Goal: Task Accomplishment & Management: Manage account settings

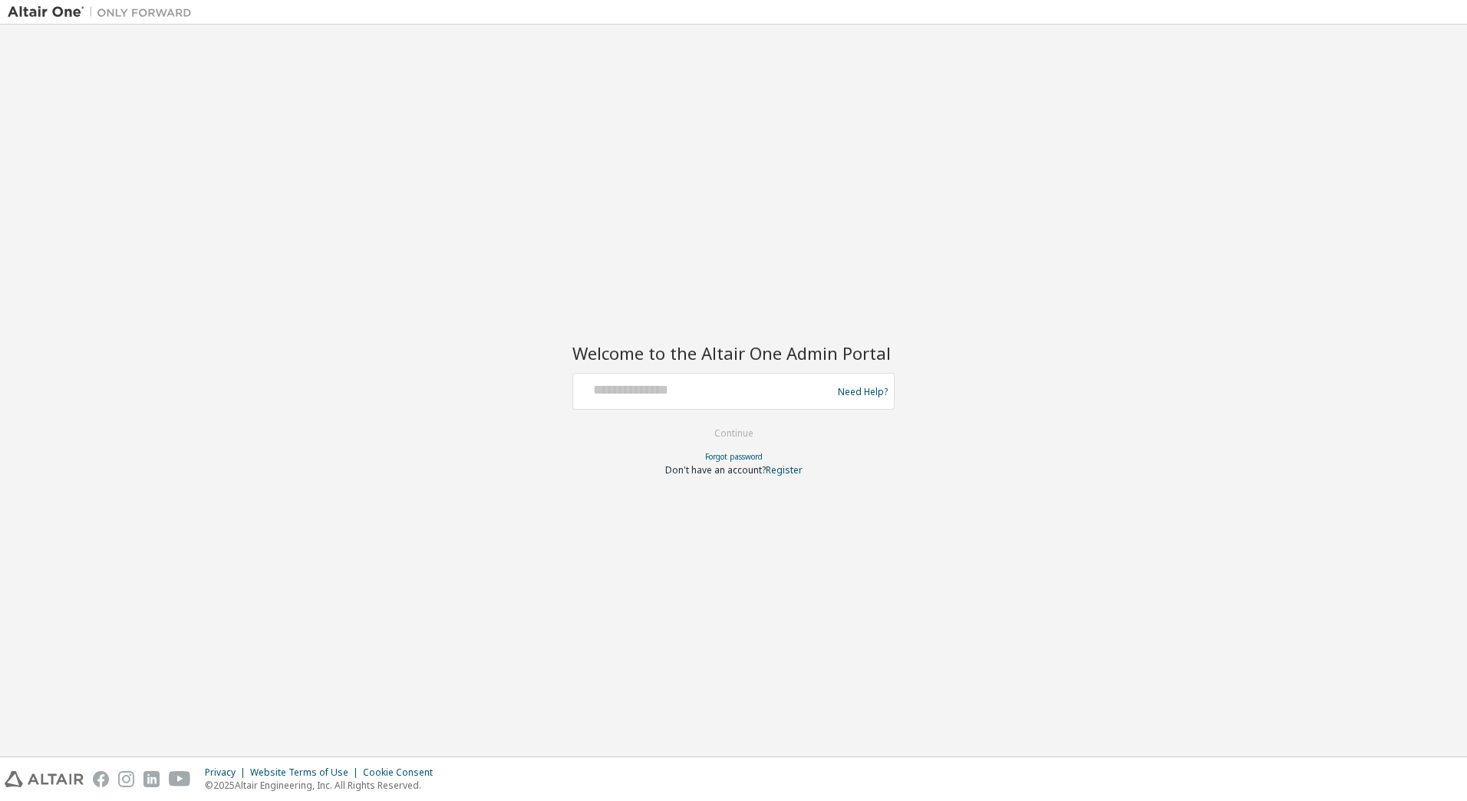
click at [656, 399] on div at bounding box center [704, 391] width 251 height 29
click at [656, 393] on input "text" at bounding box center [704, 388] width 251 height 22
type input "**********"
click at [719, 436] on button "Continue" at bounding box center [733, 433] width 71 height 23
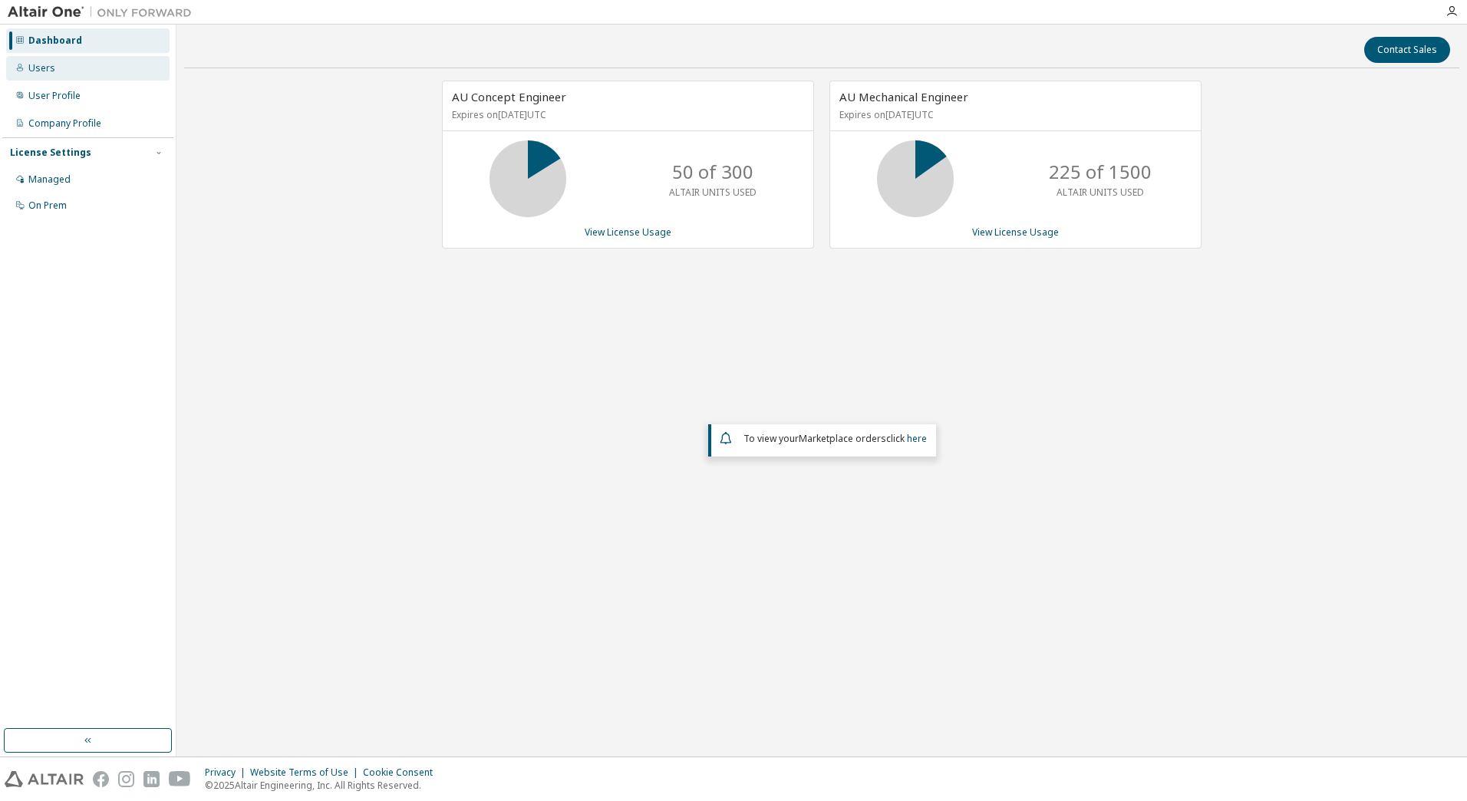
click at [38, 62] on div "Users" at bounding box center [41, 68] width 27 height 12
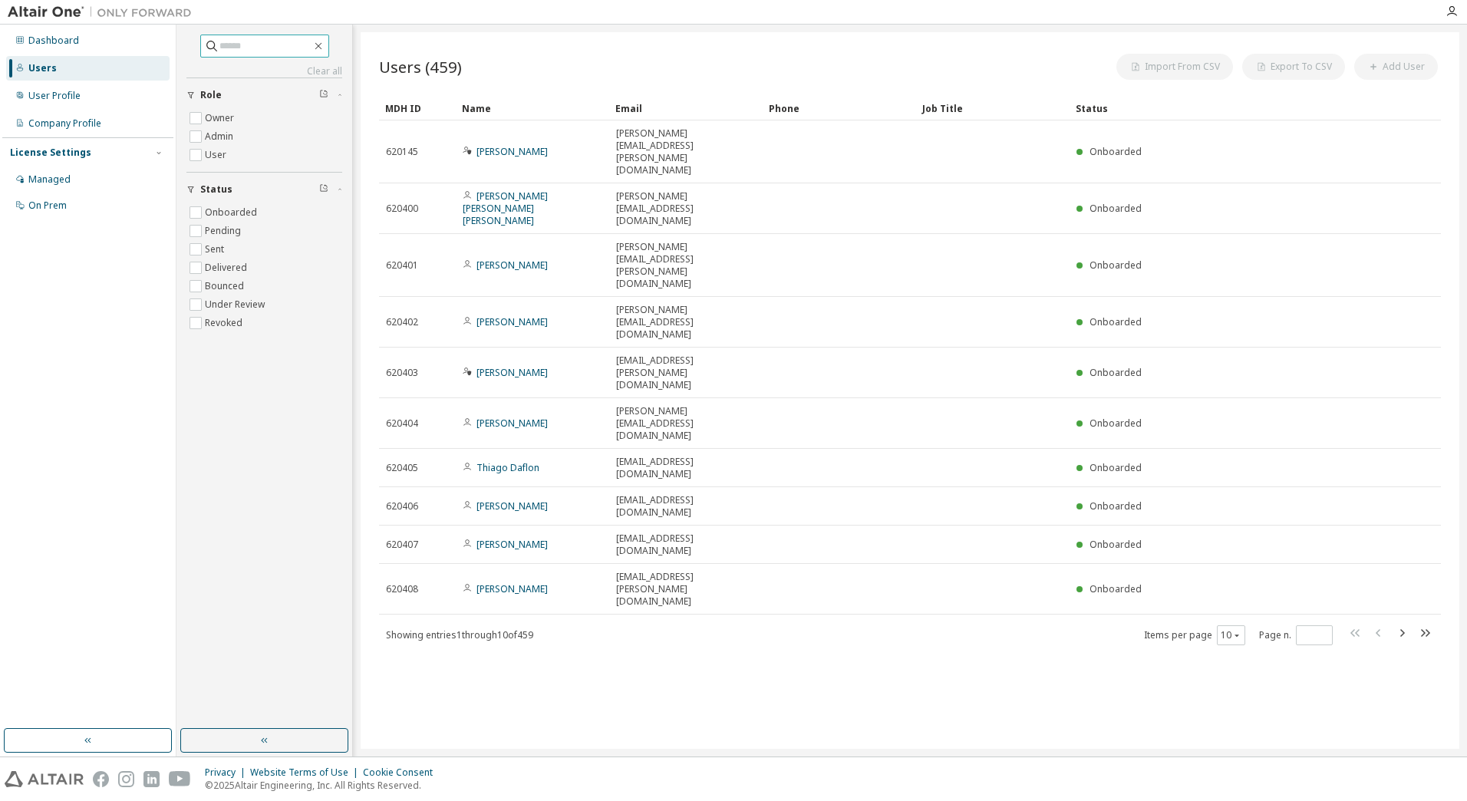
click at [264, 41] on input "text" at bounding box center [265, 45] width 92 height 15
drag, startPoint x: 690, startPoint y: 511, endPoint x: 705, endPoint y: 535, distance: 27.9
click at [690, 512] on div "Users (459) Import From CSV Export To CSV Add User Clear Load Save Save As Fiel…" at bounding box center [910, 390] width 1098 height 716
click at [880, 639] on div "Users (459) Import From CSV Export To CSV Add User Clear Load Save Save As Fiel…" at bounding box center [910, 390] width 1098 height 716
click at [533, 505] on div "Users (459) Import From CSV Export To CSV Add User Clear Load Save Save As Fiel…" at bounding box center [910, 390] width 1098 height 716
